Goal: Find specific page/section

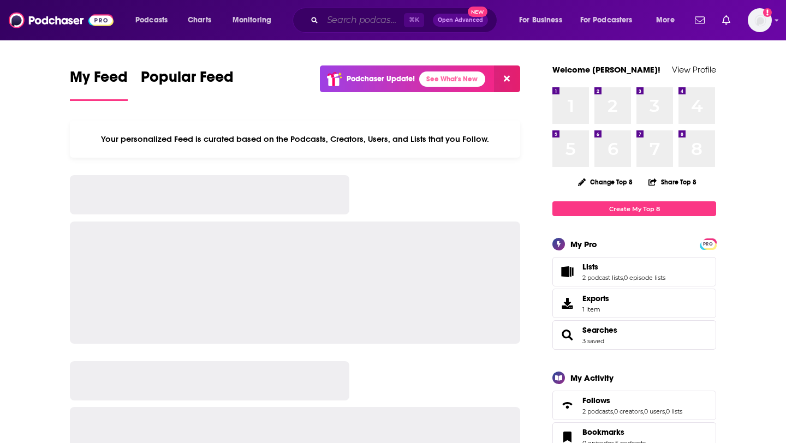
click at [324, 14] on input "Search podcasts, credits, & more..." at bounding box center [362, 19] width 81 height 17
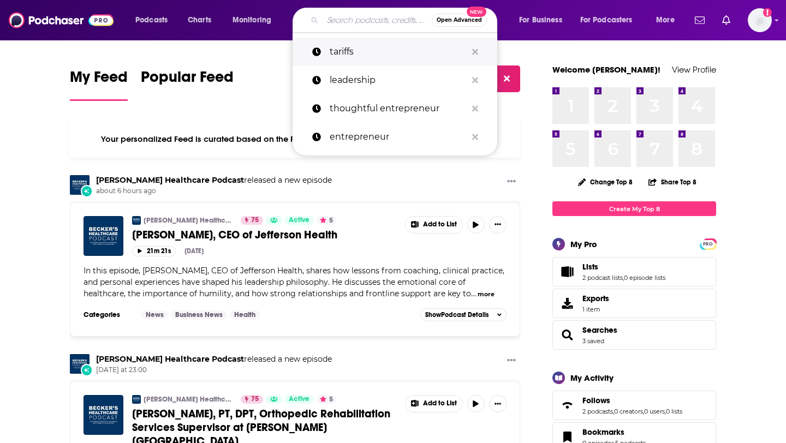
click at [344, 47] on p "tariffs" at bounding box center [398, 52] width 137 height 28
type input "tariffs"
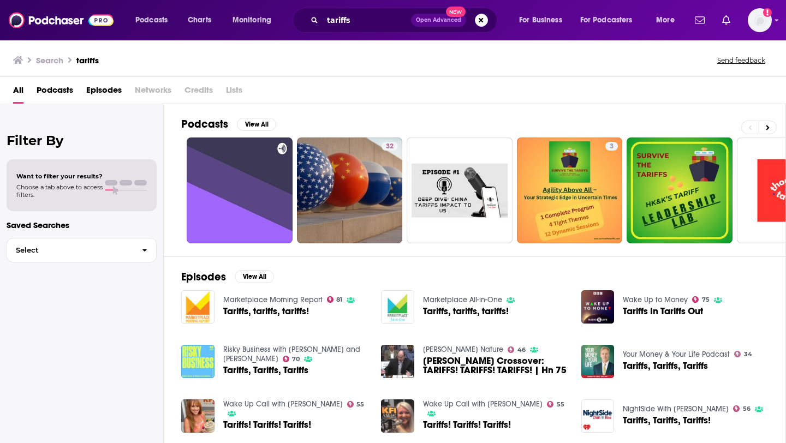
click at [110, 93] on span "Episodes" at bounding box center [103, 92] width 35 height 22
